Goal: Information Seeking & Learning: Find specific fact

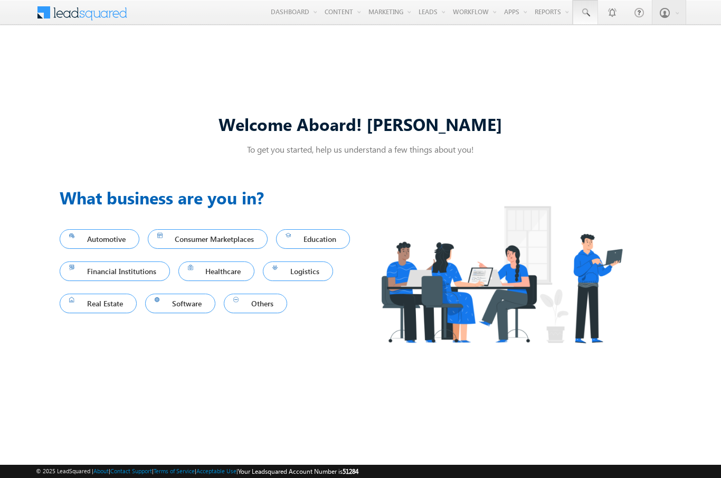
click at [585, 13] on span at bounding box center [585, 12] width 11 height 11
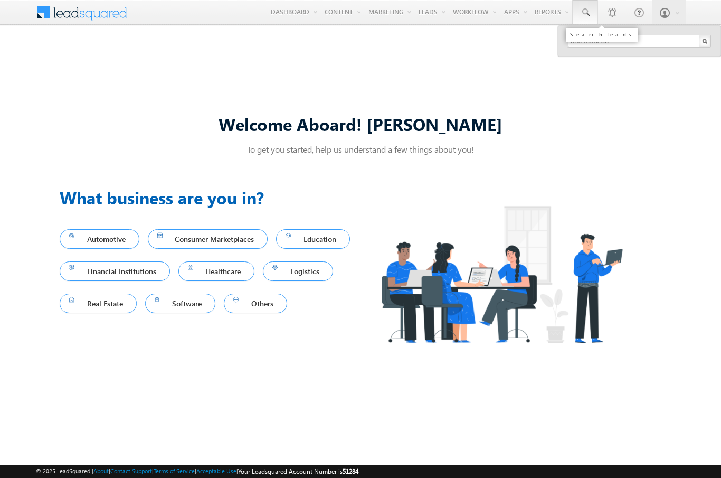
type input "8894663238"
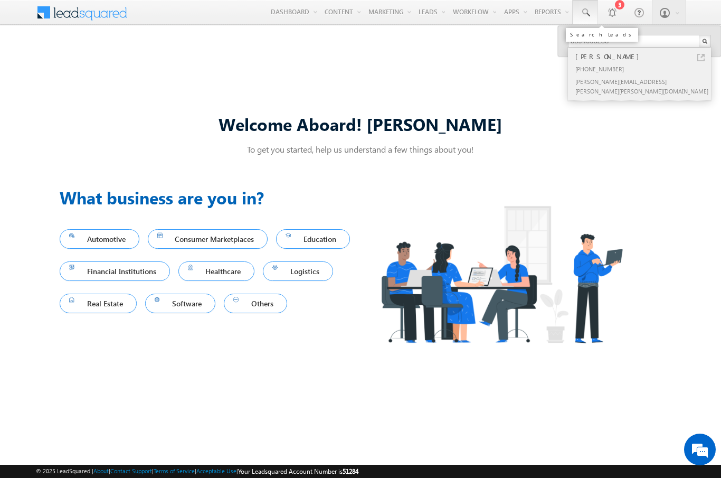
click at [644, 56] on div "[PERSON_NAME]" at bounding box center [643, 57] width 141 height 12
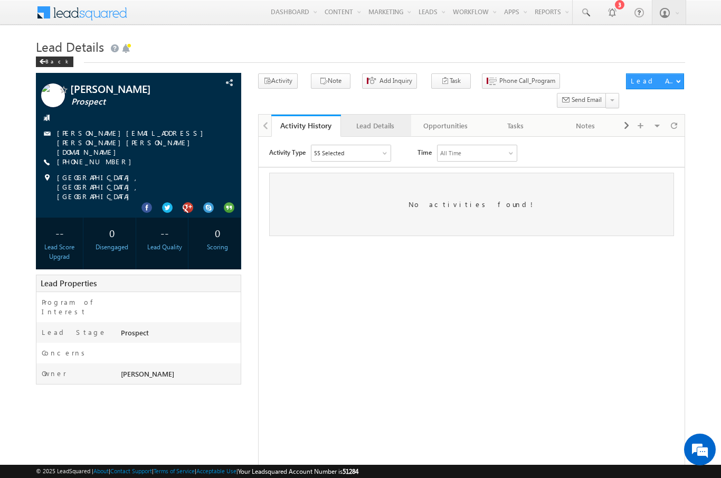
click at [375, 119] on div "Lead Details" at bounding box center [375, 125] width 52 height 13
